Goal: Check status

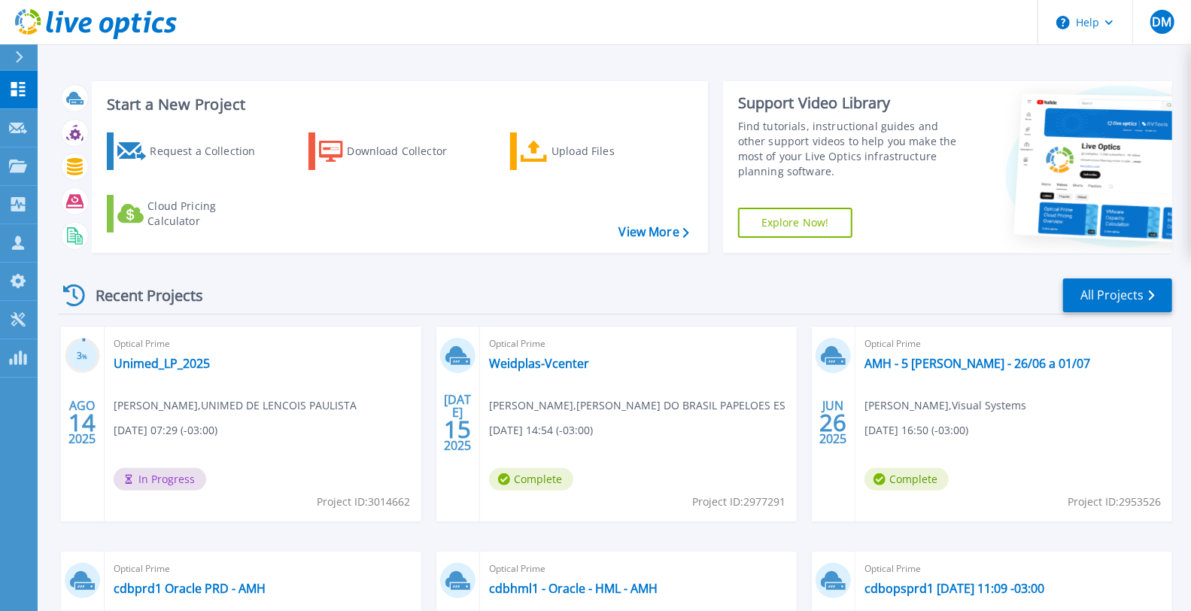
scroll to position [139, 0]
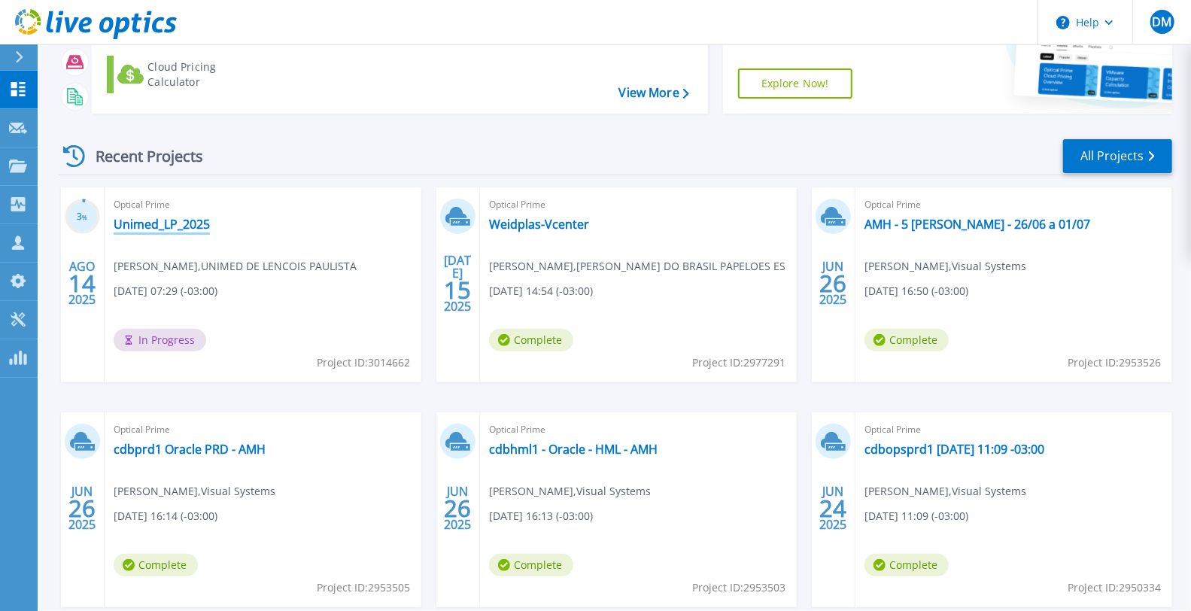
click at [166, 227] on link "Unimed_LP_2025" at bounding box center [162, 224] width 96 height 15
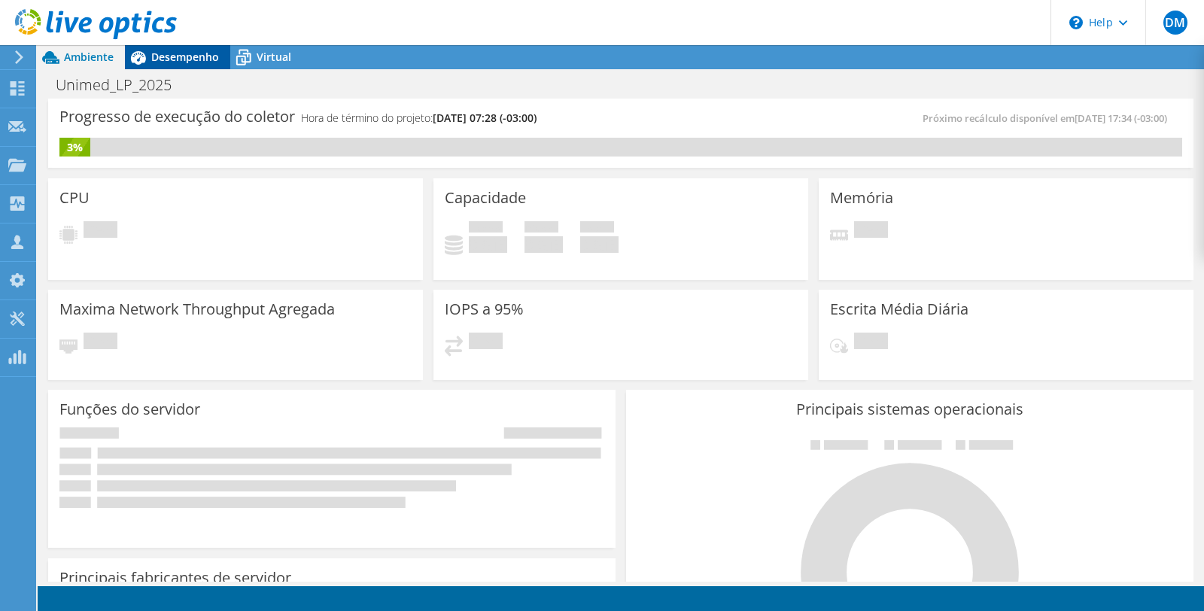
click at [189, 47] on div "Desempenho" at bounding box center [177, 57] width 105 height 24
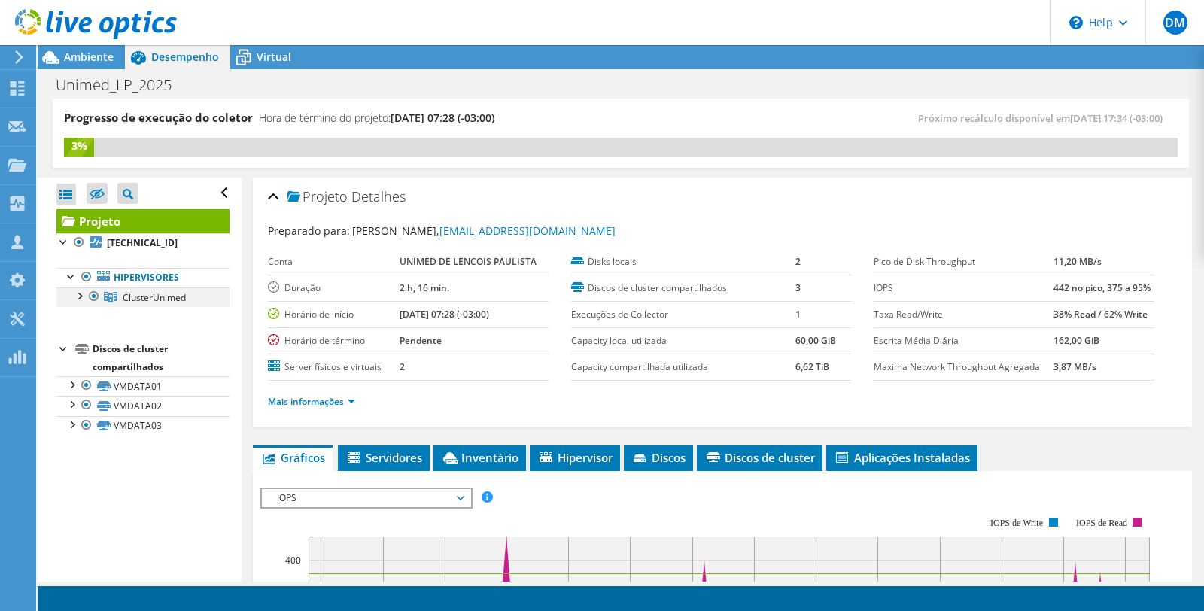
click at [76, 302] on div at bounding box center [78, 294] width 15 height 15
